Goal: Find specific page/section: Find specific page/section

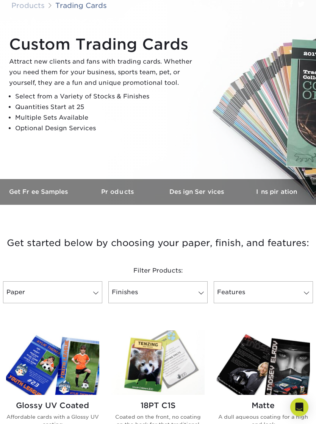
scroll to position [49, 0]
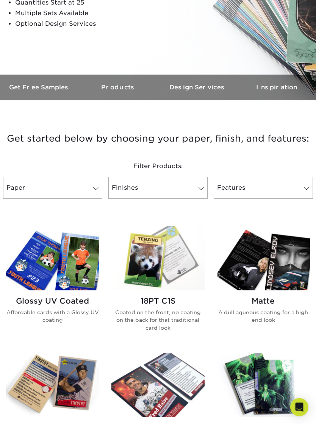
click at [55, 191] on link "Paper" at bounding box center [52, 188] width 99 height 22
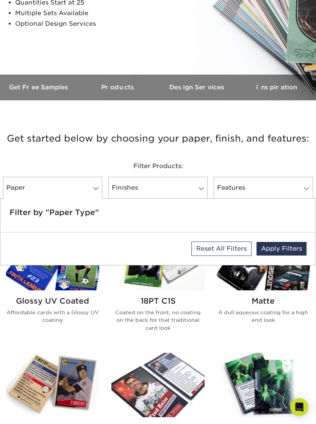
scroll to position [153, 0]
click at [83, 190] on link "Paper" at bounding box center [52, 188] width 99 height 22
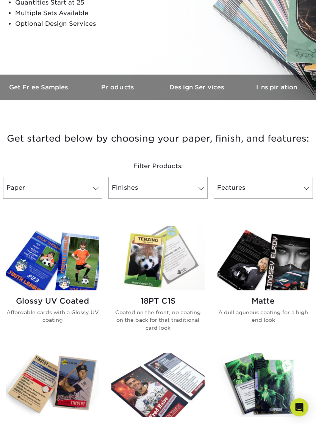
click at [86, 189] on link "Paper" at bounding box center [52, 188] width 99 height 22
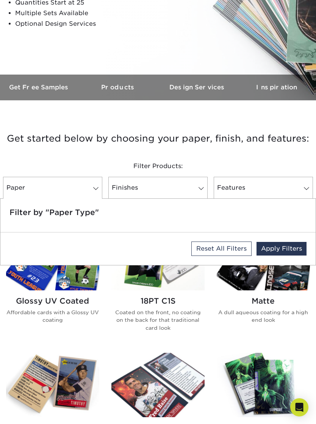
click at [80, 191] on link "Paper" at bounding box center [52, 188] width 99 height 22
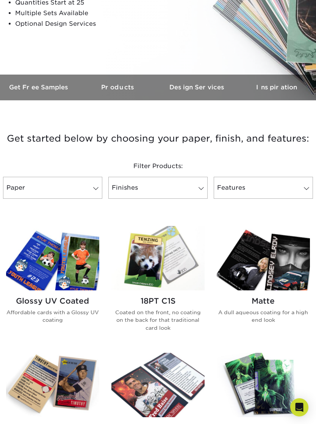
click at [44, 193] on link "Paper" at bounding box center [52, 188] width 99 height 22
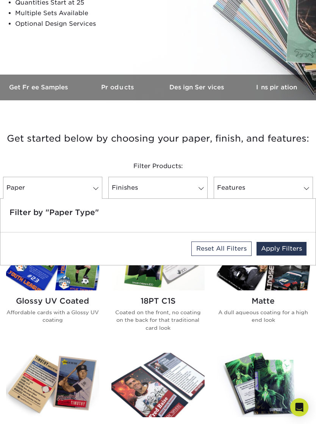
click at [52, 193] on link "Paper" at bounding box center [52, 188] width 99 height 22
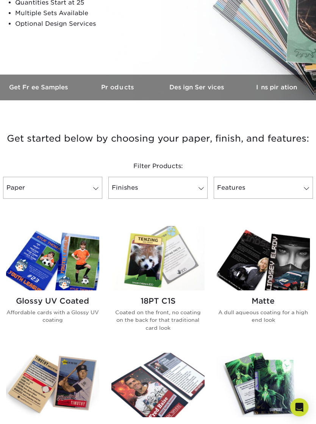
click at [155, 186] on link "Finishes" at bounding box center [157, 188] width 99 height 22
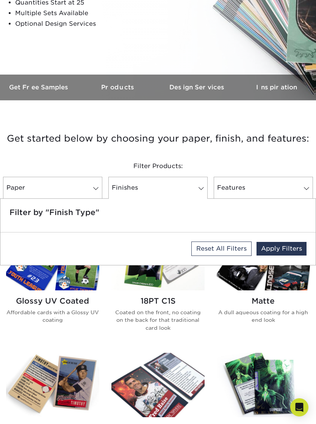
click at [55, 199] on div "Filter by "Finish Type"" at bounding box center [157, 215] width 315 height 33
click at [48, 190] on link "Paper" at bounding box center [52, 188] width 99 height 22
click at [33, 157] on div "Filter Products:" at bounding box center [158, 166] width 316 height 21
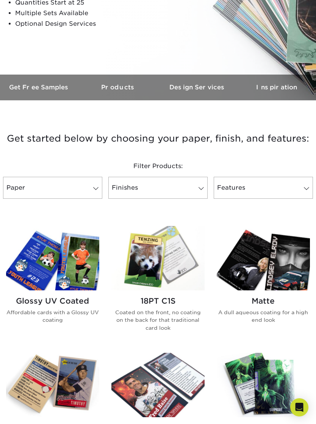
click at [242, 189] on link "Features" at bounding box center [263, 188] width 99 height 22
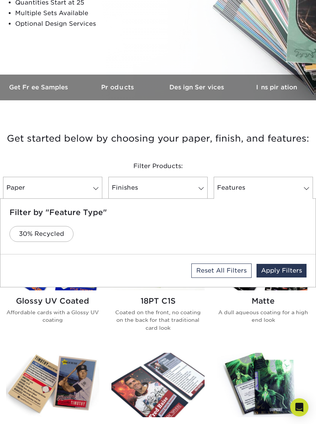
click at [224, 270] on link "Reset All Filters" at bounding box center [221, 271] width 60 height 14
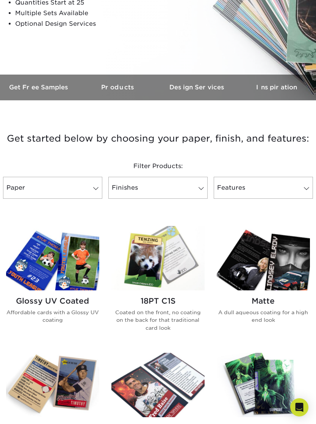
click at [59, 192] on link "Paper 0" at bounding box center [52, 188] width 99 height 22
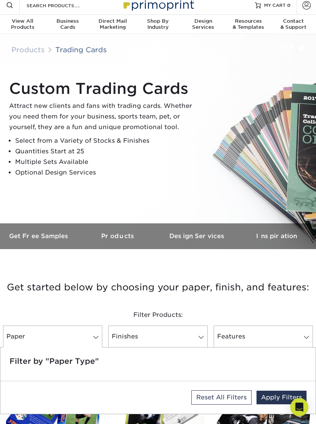
scroll to position [5, 0]
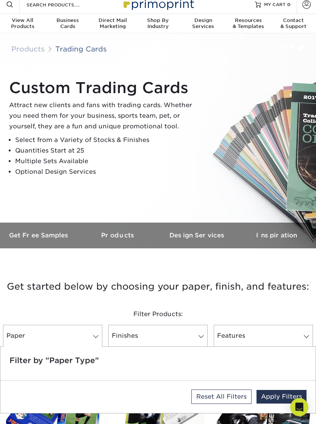
click at [186, 235] on h3 "Design Services" at bounding box center [197, 235] width 79 height 7
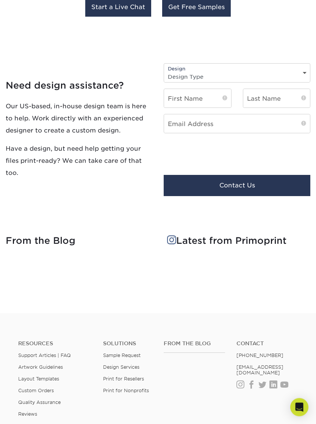
scroll to position [929, 0]
